Goal: Information Seeking & Learning: Learn about a topic

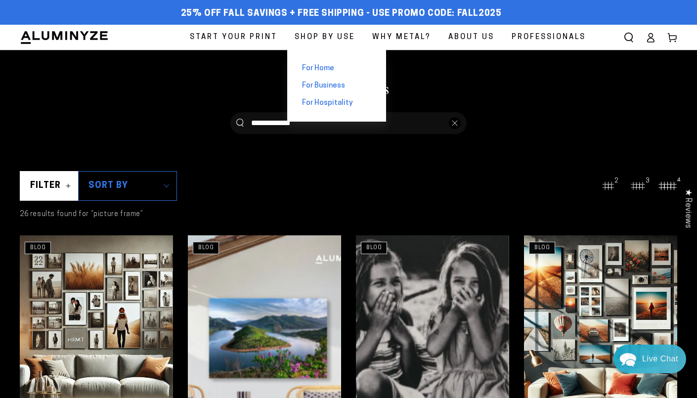
click at [323, 69] on span "For Home" at bounding box center [318, 68] width 32 height 10
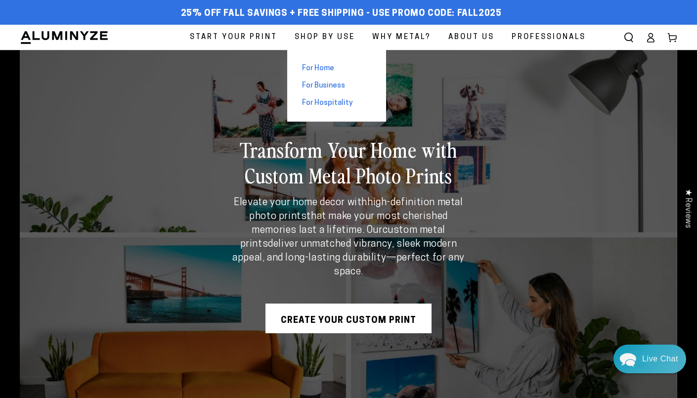
click at [329, 86] on span "For Business" at bounding box center [323, 86] width 43 height 10
